Goal: Task Accomplishment & Management: Complete application form

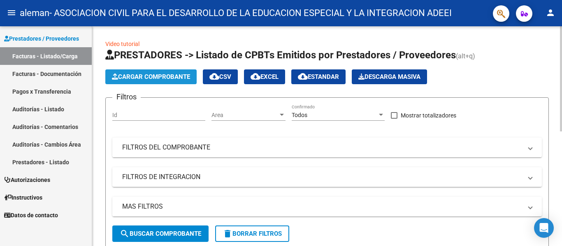
click at [178, 72] on button "Cargar Comprobante" at bounding box center [150, 77] width 91 height 15
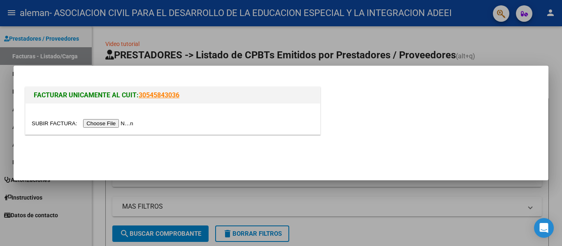
click at [112, 121] on input "file" at bounding box center [84, 123] width 104 height 9
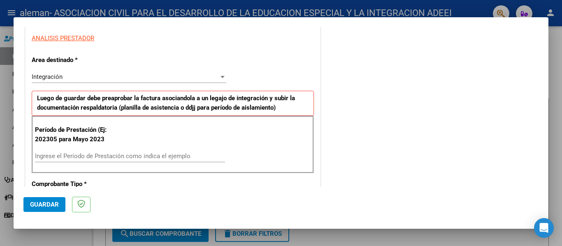
scroll to position [165, 0]
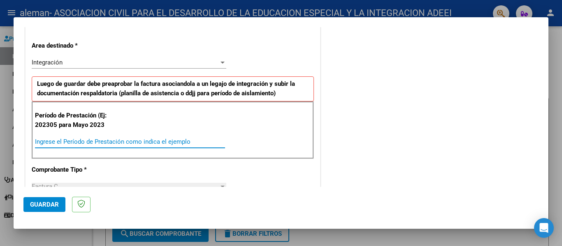
click at [56, 142] on input "Ingrese el Período de Prestación como indica el ejemplo" at bounding box center [130, 141] width 190 height 7
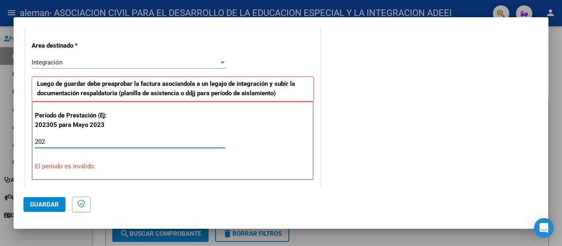
type input "2025"
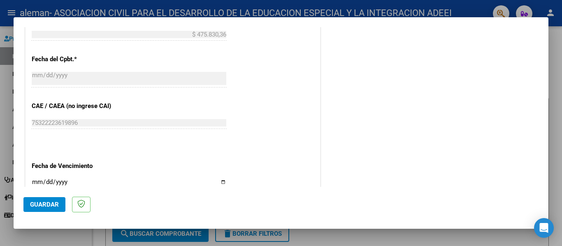
scroll to position [466, 0]
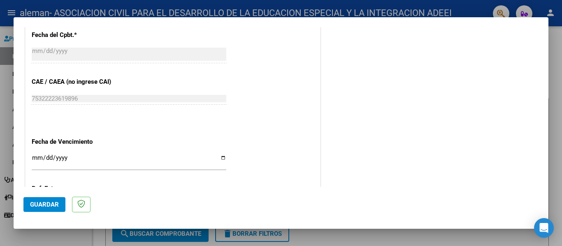
type input "202507"
drag, startPoint x: 33, startPoint y: 157, endPoint x: 66, endPoint y: 147, distance: 33.8
click at [34, 157] on input "Ingresar la fecha" at bounding box center [129, 161] width 195 height 13
click at [46, 156] on input "Ingresar la fecha" at bounding box center [129, 161] width 195 height 13
type input "[DATE]"
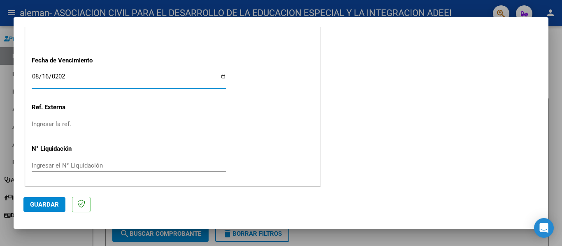
scroll to position [548, 0]
click at [41, 210] on button "Guardar" at bounding box center [44, 204] width 42 height 15
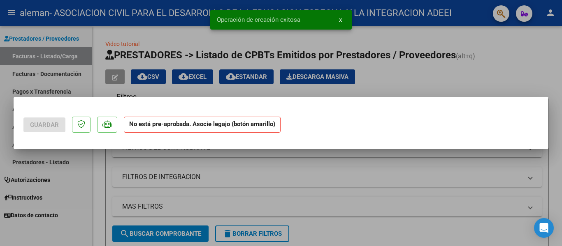
scroll to position [0, 0]
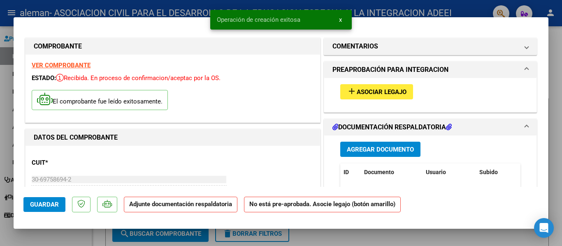
click at [357, 90] on span "Asociar Legajo" at bounding box center [382, 91] width 50 height 7
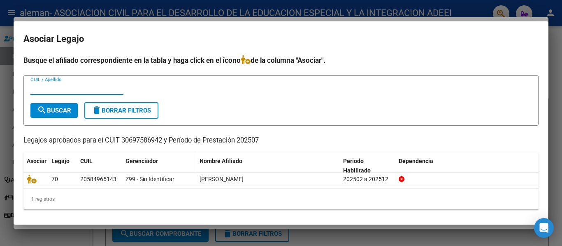
scroll to position [2, 0]
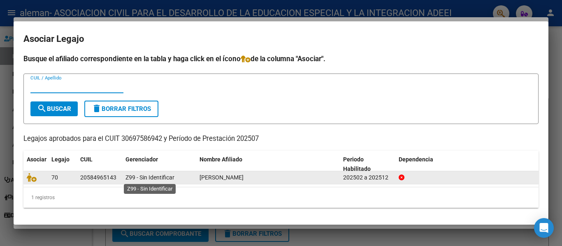
click at [138, 178] on span "Z99 - Sin Identificar" at bounding box center [149, 177] width 49 height 7
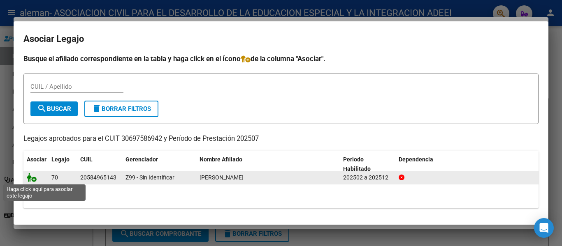
click at [34, 178] on icon at bounding box center [32, 177] width 10 height 9
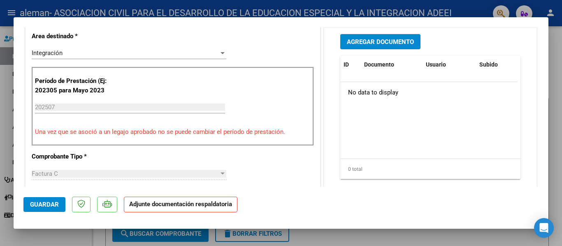
scroll to position [206, 0]
click at [358, 45] on span "Agregar Documento" at bounding box center [380, 41] width 67 height 7
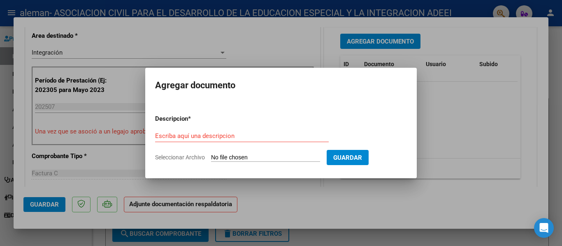
click at [231, 158] on input "Seleccionar Archivo" at bounding box center [265, 158] width 109 height 8
type input "C:\fakepath\PLANILLA JULIO - [PERSON_NAME] - TM.pdf"
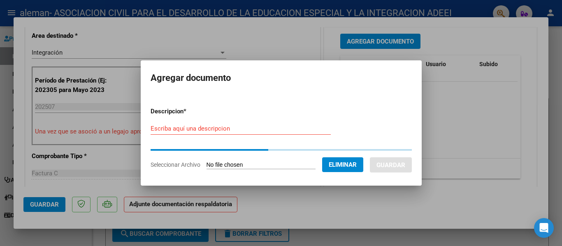
click at [198, 132] on div "Escriba aquí una descripcion" at bounding box center [241, 129] width 180 height 12
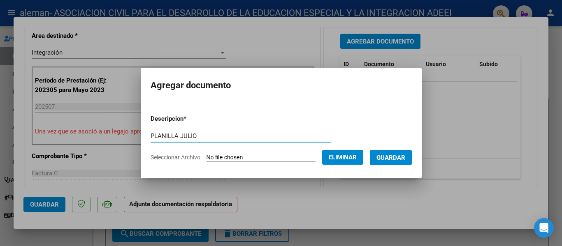
type input "PLANILLA JULIO"
click at [394, 158] on span "Guardar" at bounding box center [390, 157] width 29 height 7
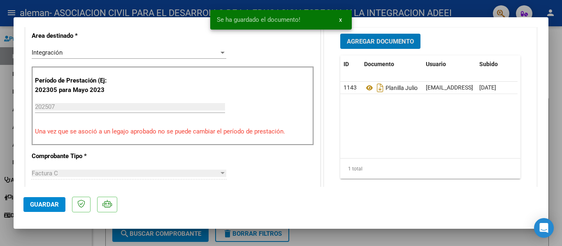
click at [46, 200] on button "Guardar" at bounding box center [44, 204] width 42 height 15
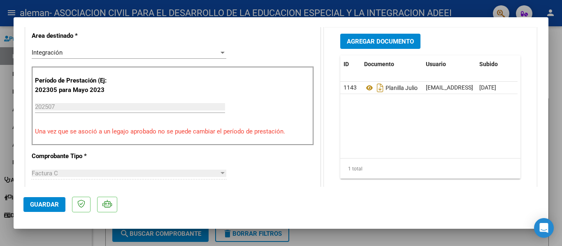
click at [58, 207] on span "Guardar" at bounding box center [44, 204] width 29 height 7
click at [45, 208] on span "Guardar" at bounding box center [44, 204] width 29 height 7
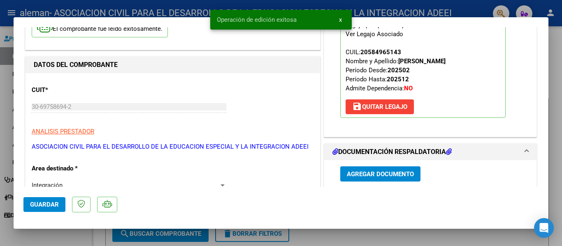
scroll to position [0, 0]
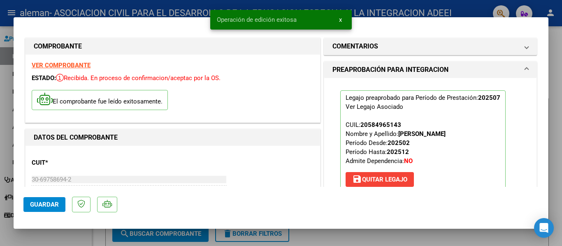
click at [389, 236] on div at bounding box center [281, 123] width 562 height 246
type input "$ 0,00"
